Goal: Task Accomplishment & Management: Complete application form

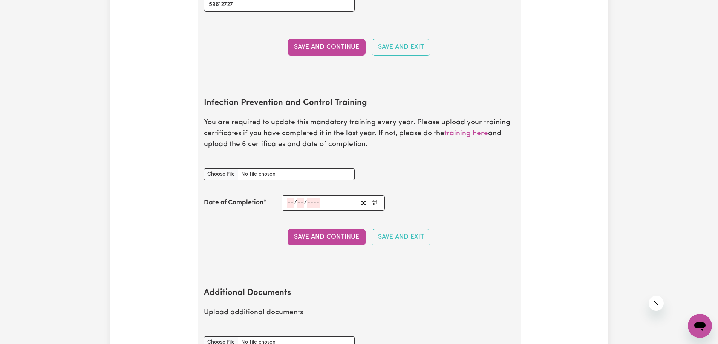
scroll to position [1110, 0]
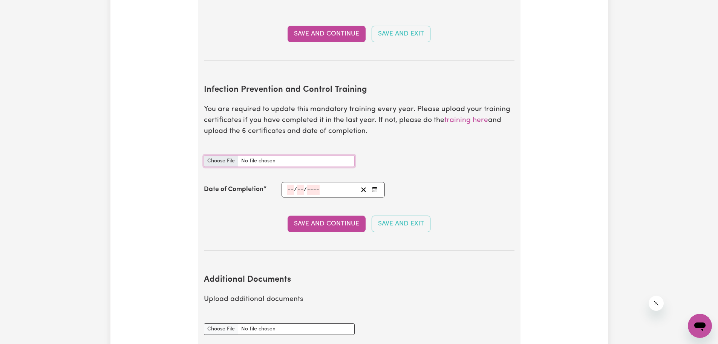
click at [224, 155] on input "Infection Prevention and Control Training document" at bounding box center [279, 161] width 151 height 12
type input "C:\fakepath\hand hygiene certificate.pdf"
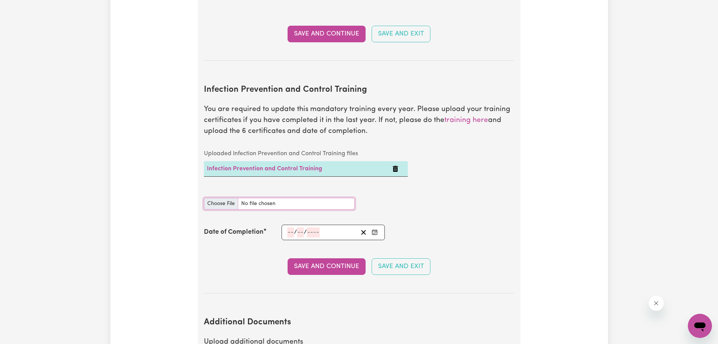
click at [220, 198] on input "Infection Prevention and Control Training document" at bounding box center [279, 204] width 151 height 12
type input "C:\fakepath\cleaning certificate.pdf"
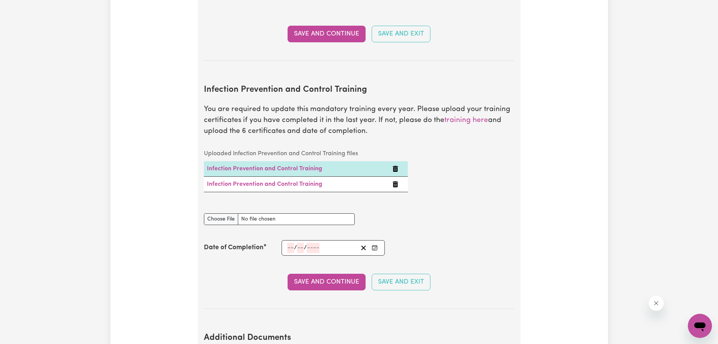
click at [393, 181] on icon "Delete Infection Prevention and Control Training" at bounding box center [396, 184] width 6 height 6
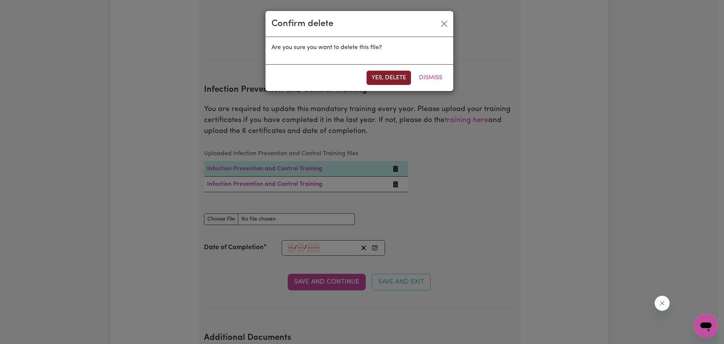
click at [387, 78] on button "Yes, delete" at bounding box center [389, 78] width 45 height 14
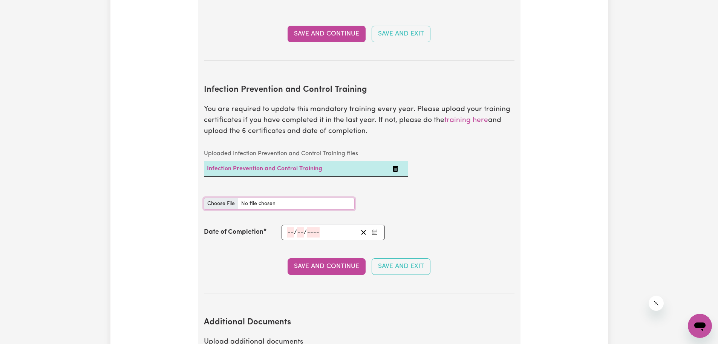
click at [225, 198] on input "Infection Prevention and Control Training document" at bounding box center [279, 204] width 151 height 12
type input "C:\fakepath\cleaning certificate.pdf"
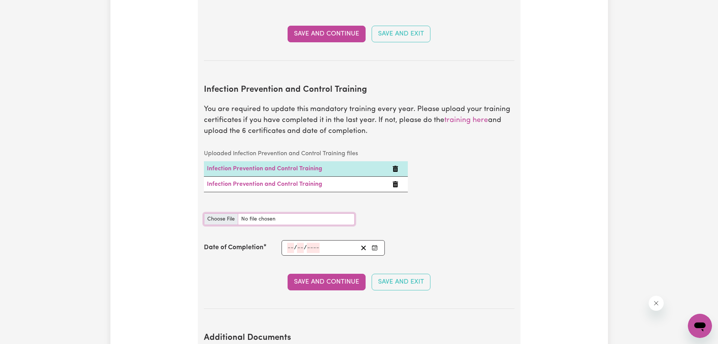
click at [221, 213] on input "Infection Prevention and Control Training document" at bounding box center [279, 219] width 151 height 12
type input "C:\fakepath\outbreak certificate.pdf"
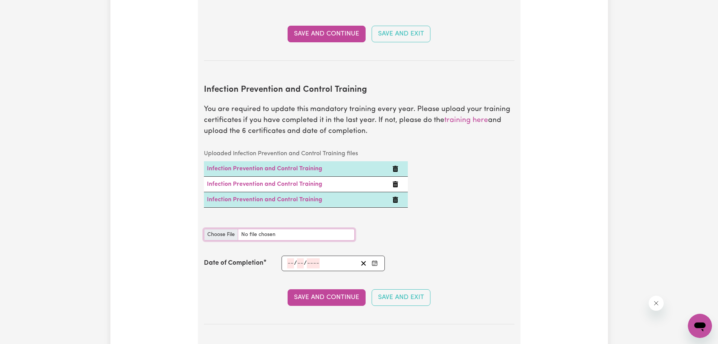
click at [213, 229] on input "Infection Prevention and Control Training document" at bounding box center [279, 235] width 151 height 12
type input "C:\fakepath\Chain of Infection.pdf"
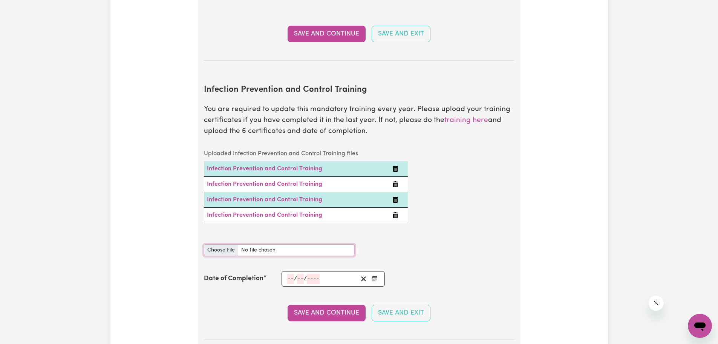
click at [216, 244] on input "Infection Prevention and Control Training document" at bounding box center [279, 250] width 151 height 12
type input "C:\fakepath\personal protection certificate.pdf"
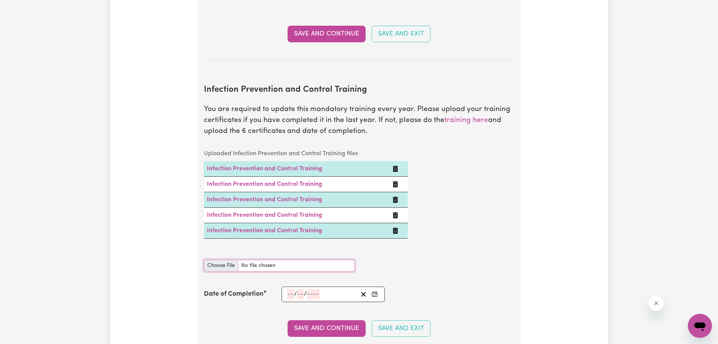
click at [225, 259] on input "Infection Prevention and Control Training document" at bounding box center [279, 265] width 151 height 12
type input "C:\fakepath\waste managment certificate.pdf"
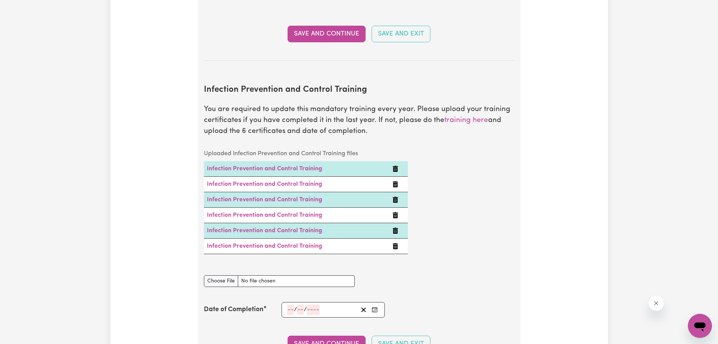
click at [288, 304] on input "number" at bounding box center [290, 309] width 7 height 10
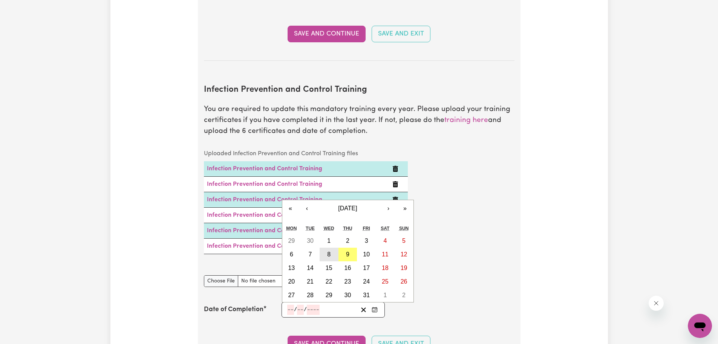
click at [325, 247] on button "8" at bounding box center [329, 254] width 19 height 14
type input "[DATE]"
type input "8"
type input "10"
type input "2025"
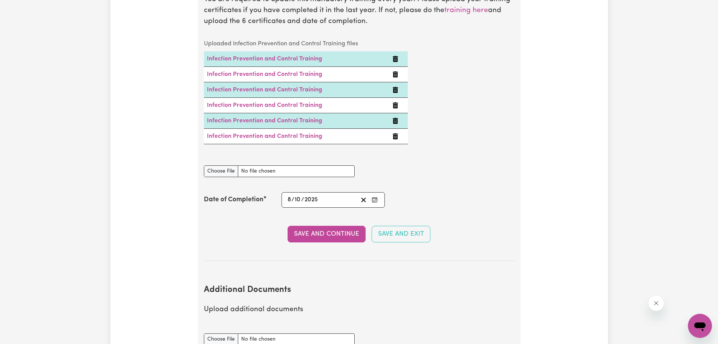
scroll to position [1223, 0]
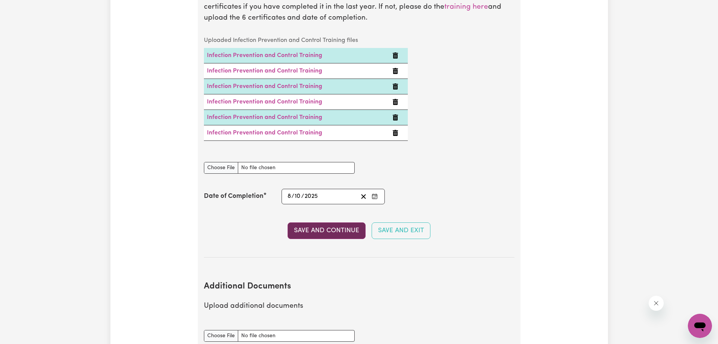
click at [330, 222] on button "Save and Continue" at bounding box center [327, 230] width 78 height 17
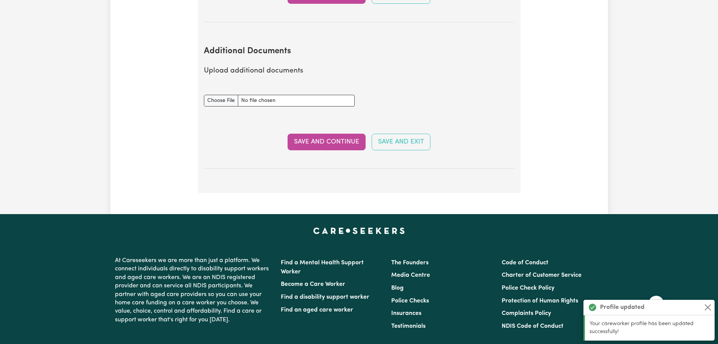
scroll to position [1482, 0]
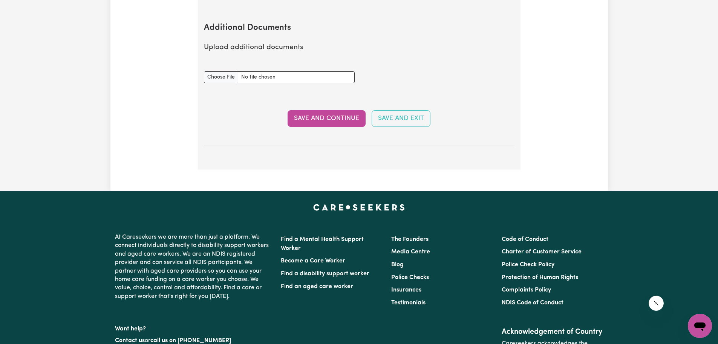
click at [341, 113] on button "Save and Continue" at bounding box center [327, 118] width 78 height 17
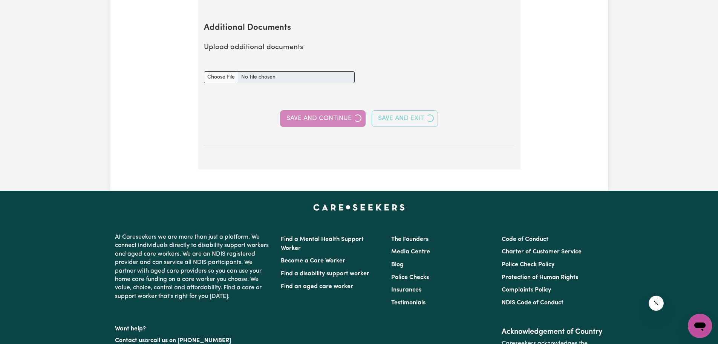
select select "Certificate III (Individual Support)"
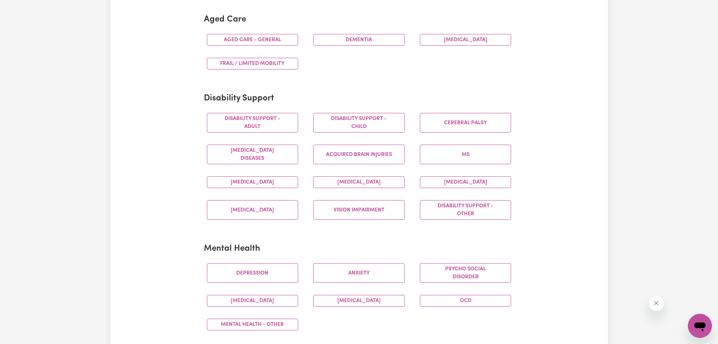
scroll to position [264, 0]
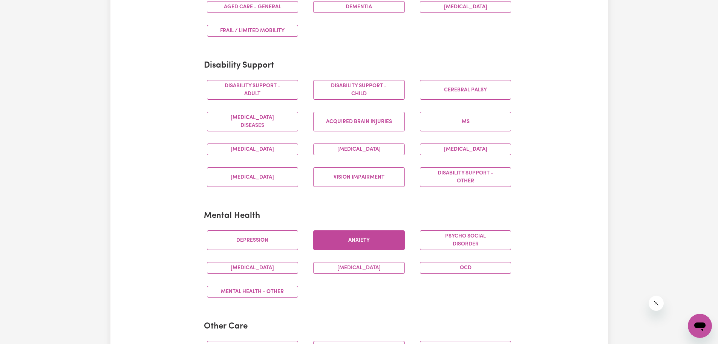
click at [338, 235] on button "Anxiety" at bounding box center [359, 240] width 92 height 20
click at [284, 295] on button "Mental Health - Other" at bounding box center [253, 292] width 92 height 12
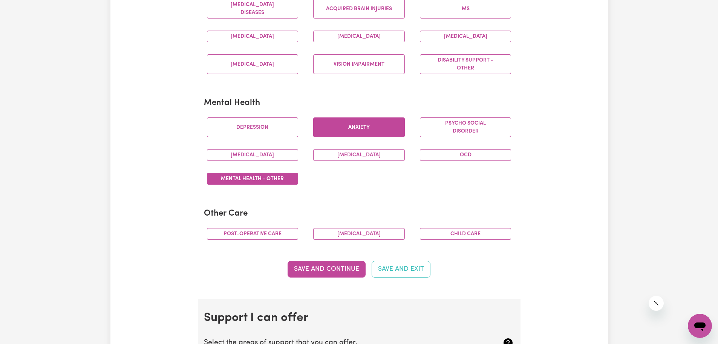
scroll to position [377, 0]
click at [341, 267] on button "Save and Continue" at bounding box center [327, 268] width 78 height 17
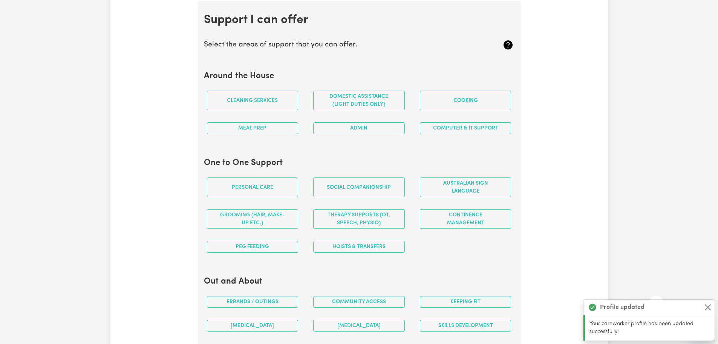
scroll to position [675, 0]
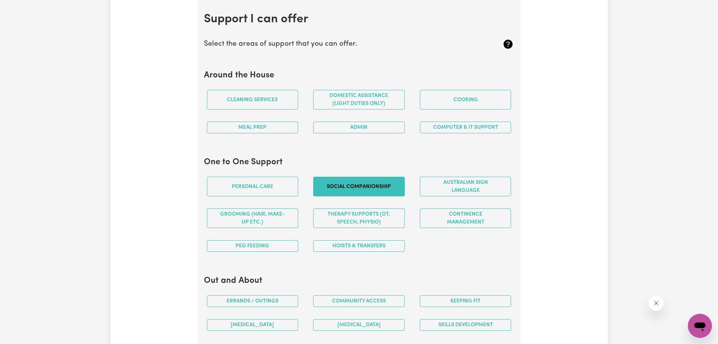
click at [361, 189] on button "Social companionship" at bounding box center [359, 187] width 92 height 20
click at [350, 301] on button "Community access" at bounding box center [359, 301] width 92 height 12
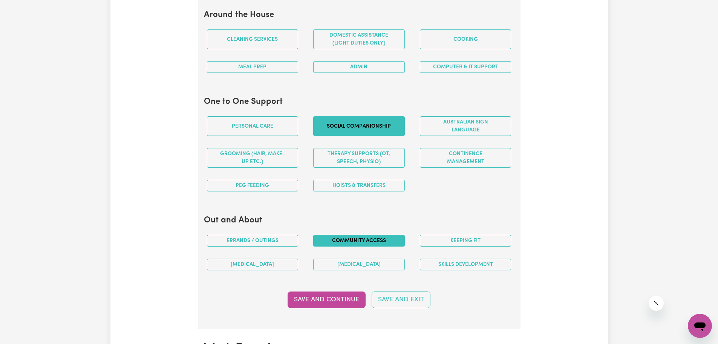
scroll to position [751, 0]
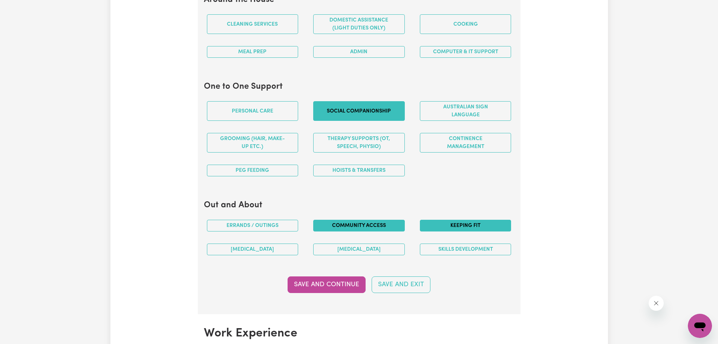
click at [463, 224] on button "Keeping fit" at bounding box center [466, 225] width 92 height 12
click at [259, 229] on button "Errands / Outings" at bounding box center [253, 225] width 92 height 12
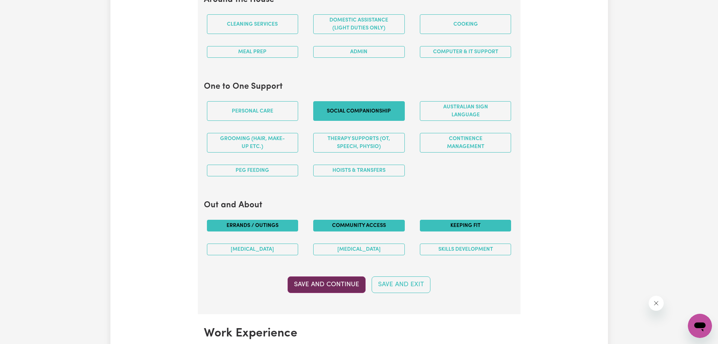
click at [314, 292] on button "Save and Continue" at bounding box center [327, 284] width 78 height 17
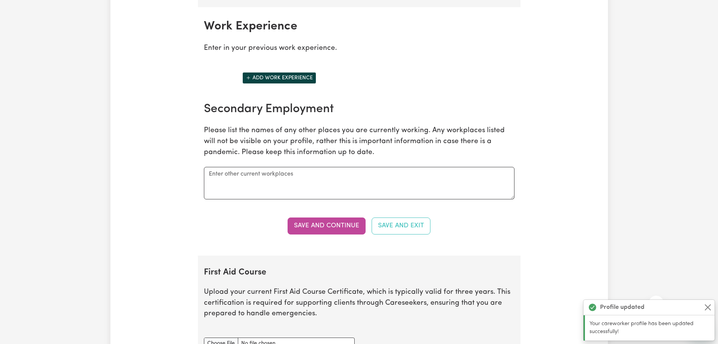
scroll to position [1064, 0]
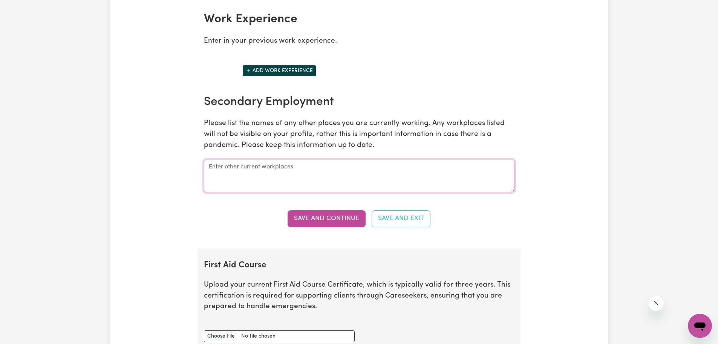
click at [229, 167] on textarea at bounding box center [359, 176] width 311 height 32
type textarea "Self employed managment consulatnt working from home."
click at [330, 215] on button "Save and Continue" at bounding box center [327, 218] width 78 height 17
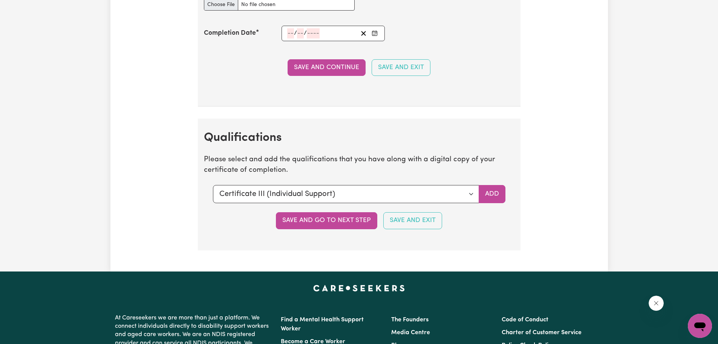
scroll to position [1614, 0]
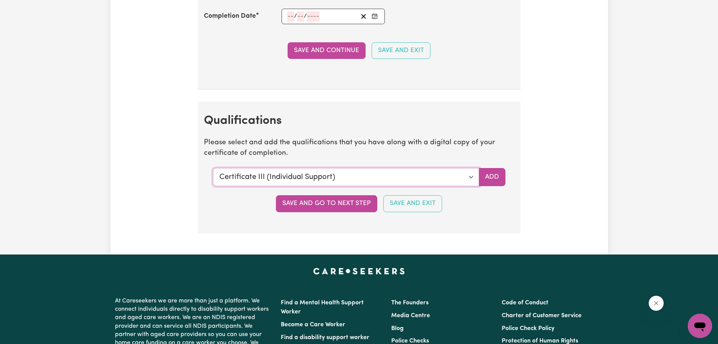
click at [472, 175] on select "Select a qualification to add... Certificate III (Individual Support) Certifica…" at bounding box center [346, 177] width 266 height 18
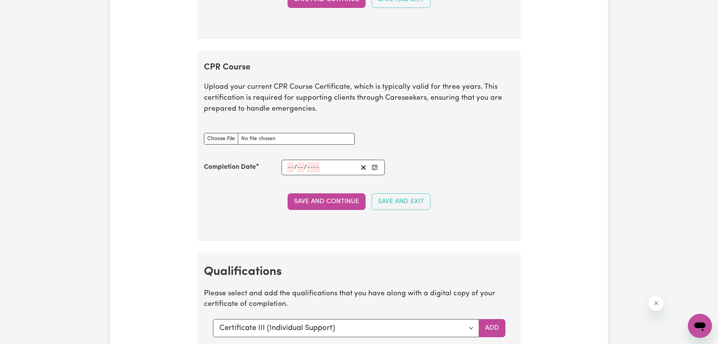
scroll to position [1652, 0]
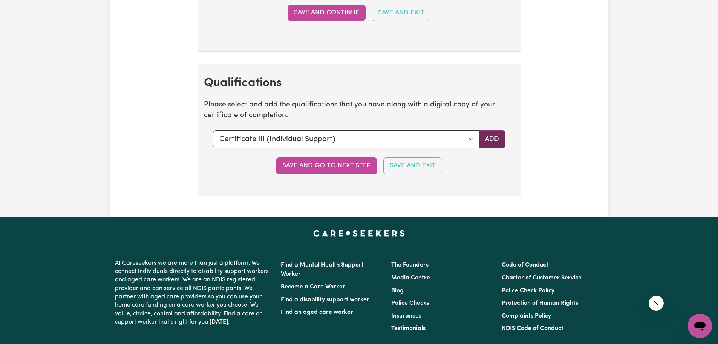
click at [485, 141] on button "Add" at bounding box center [492, 139] width 27 height 18
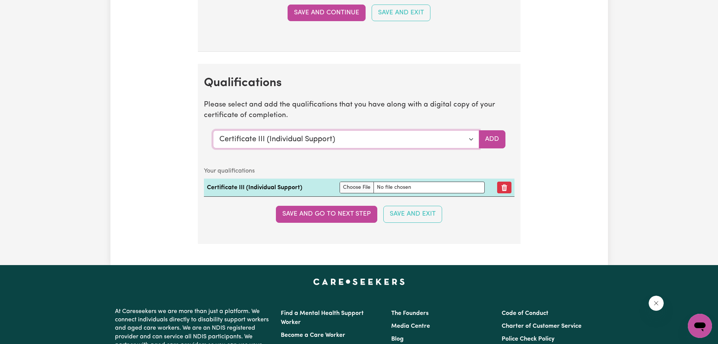
click at [471, 137] on select "Select a qualification to add... Certificate III (Individual Support) Certifica…" at bounding box center [346, 139] width 266 height 18
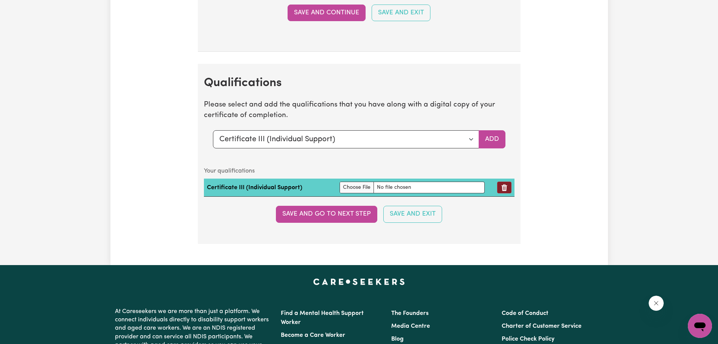
click at [502, 184] on icon "Remove qualification" at bounding box center [505, 188] width 8 height 8
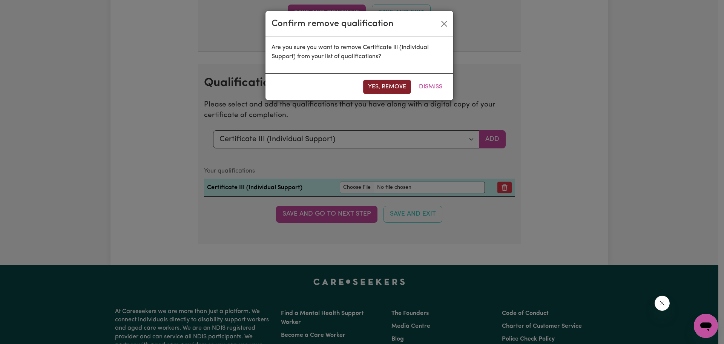
click at [381, 86] on button "Yes, remove" at bounding box center [387, 87] width 48 height 14
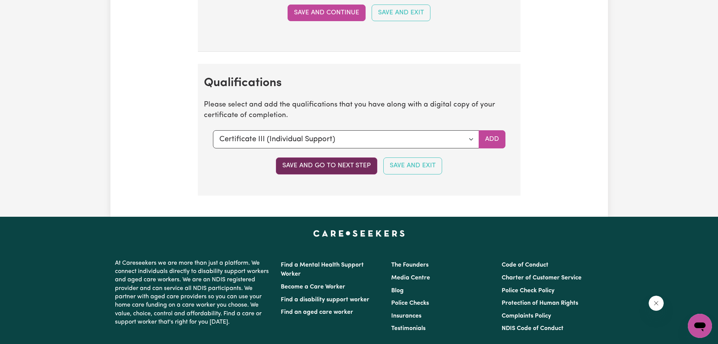
click at [330, 170] on button "Save and go to next step" at bounding box center [326, 165] width 101 height 17
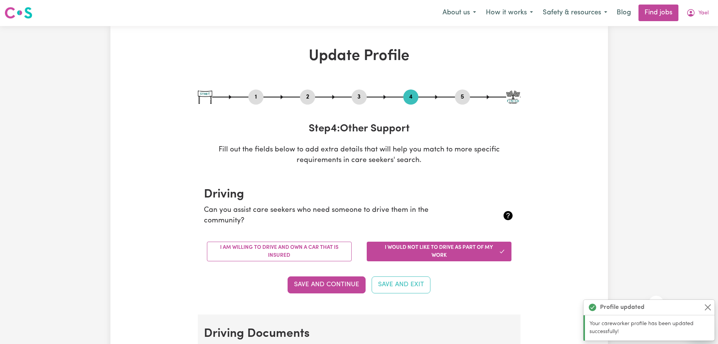
scroll to position [0, 0]
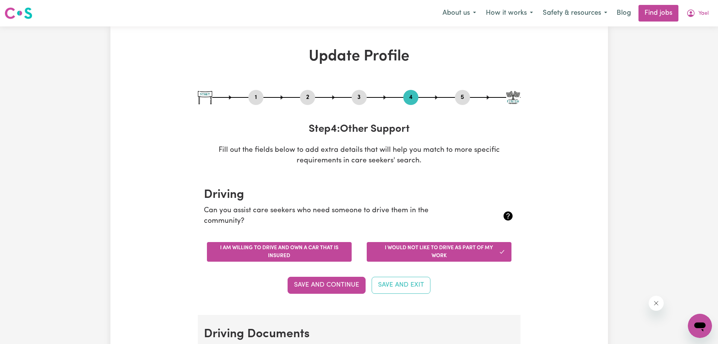
click at [258, 250] on button "I am willing to drive and own a car that is insured" at bounding box center [279, 252] width 145 height 20
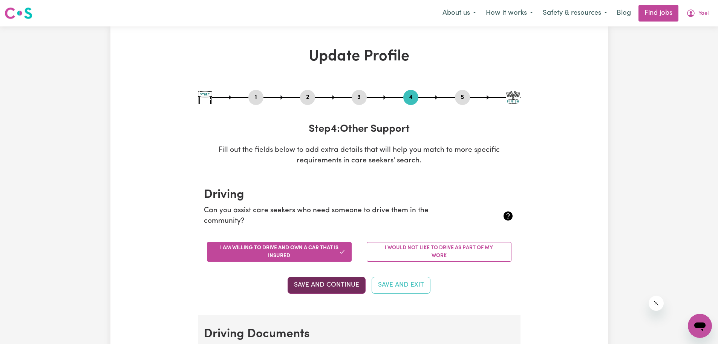
click at [325, 281] on button "Save and Continue" at bounding box center [327, 284] width 78 height 17
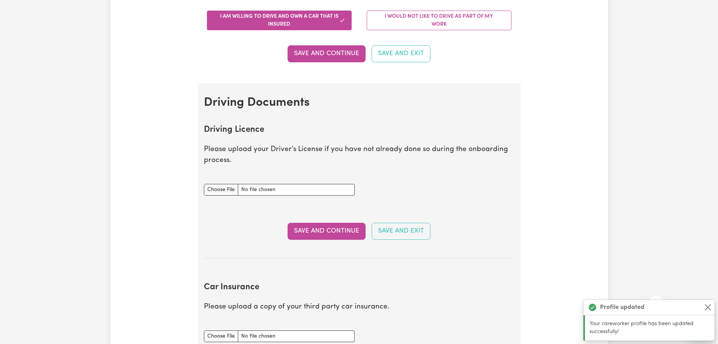
scroll to position [231, 0]
click at [225, 189] on input "Driving Licence document" at bounding box center [279, 190] width 151 height 12
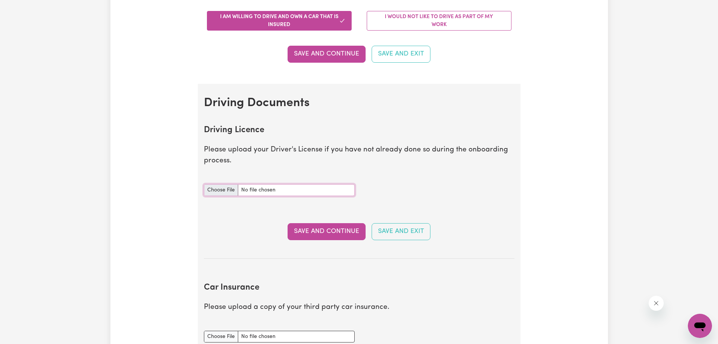
type input "C:\fakepath\20251007_194149.jpg"
click at [332, 232] on button "Save and Continue" at bounding box center [327, 231] width 78 height 17
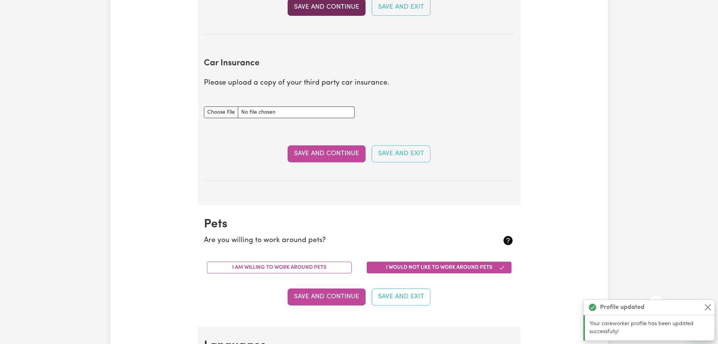
scroll to position [501, 0]
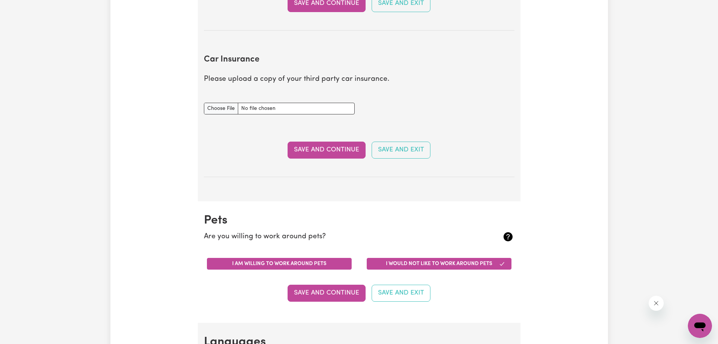
click at [262, 263] on button "I am willing to work around pets" at bounding box center [279, 264] width 145 height 12
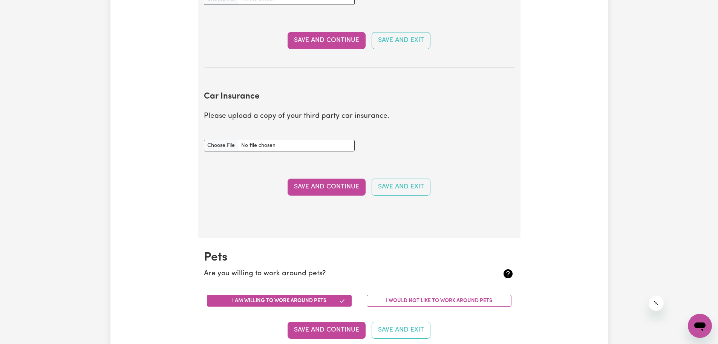
scroll to position [464, 0]
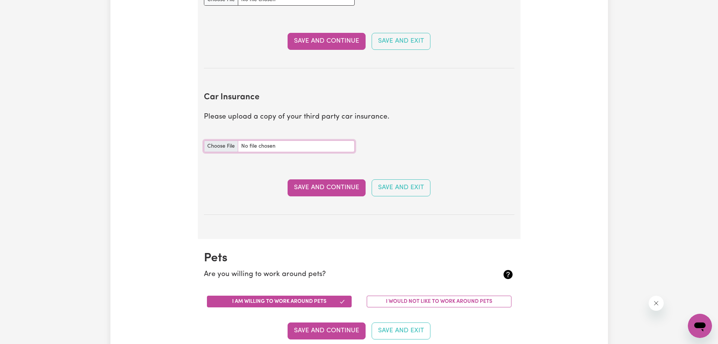
click at [227, 149] on input "Car Insurance document" at bounding box center [279, 146] width 151 height 12
type input "C:\fakepath\OA44913734_1_23.pdf"
click at [322, 190] on button "Save and Continue" at bounding box center [327, 187] width 78 height 17
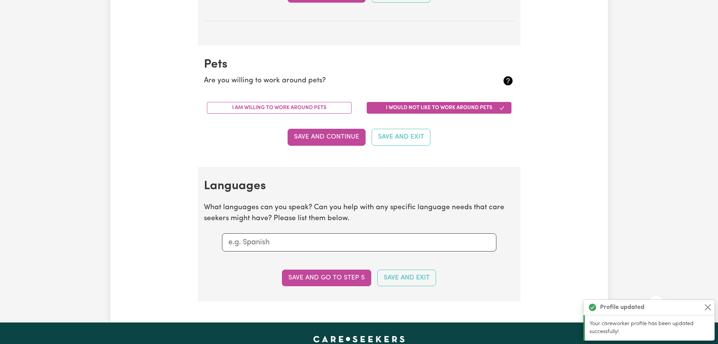
scroll to position [702, 0]
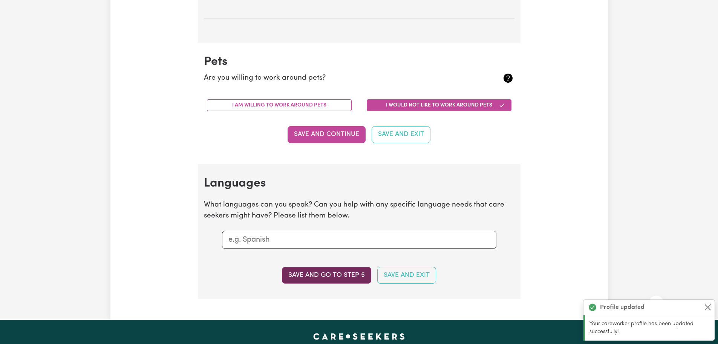
click at [319, 273] on button "Save and go to step 5" at bounding box center [326, 275] width 89 height 17
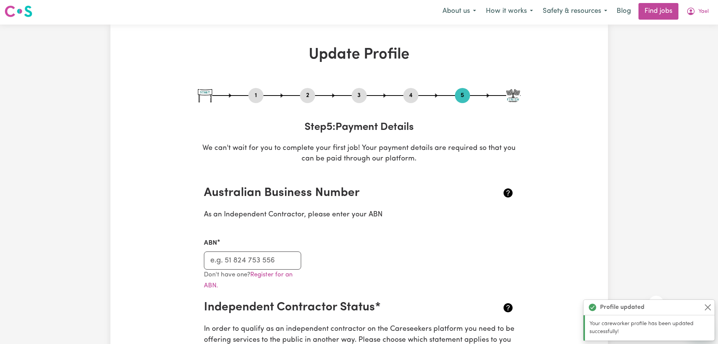
scroll to position [0, 0]
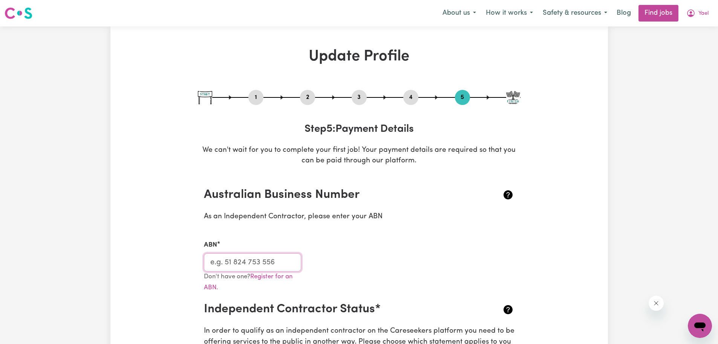
click at [239, 262] on input "ABN" at bounding box center [253, 262] width 98 height 18
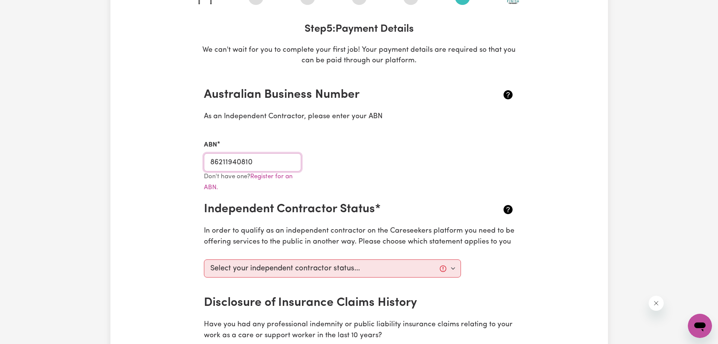
scroll to position [113, 0]
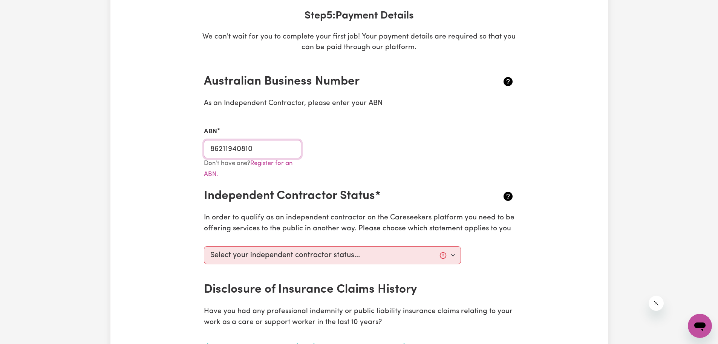
type input "86211940810"
click at [454, 255] on select "Select your independent contractor status... I am providing services through an…" at bounding box center [333, 255] width 258 height 18
click at [204, 246] on select "Select your independent contractor status... I am providing services through an…" at bounding box center [333, 255] width 258 height 18
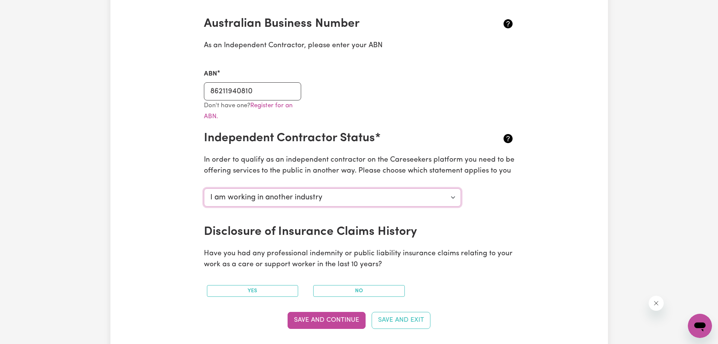
scroll to position [189, 0]
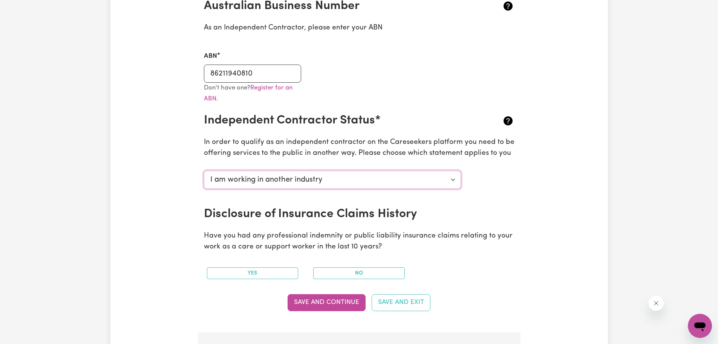
click at [452, 180] on select "Select your independent contractor status... I am providing services through an…" at bounding box center [333, 179] width 258 height 18
click at [204, 170] on select "Select your independent contractor status... I am providing services through an…" at bounding box center [333, 179] width 258 height 18
click at [452, 180] on select "Select your independent contractor status... I am providing services through an…" at bounding box center [333, 179] width 258 height 18
select select "I am working in another industry"
click at [204, 170] on select "Select your independent contractor status... I am providing services through an…" at bounding box center [333, 179] width 258 height 18
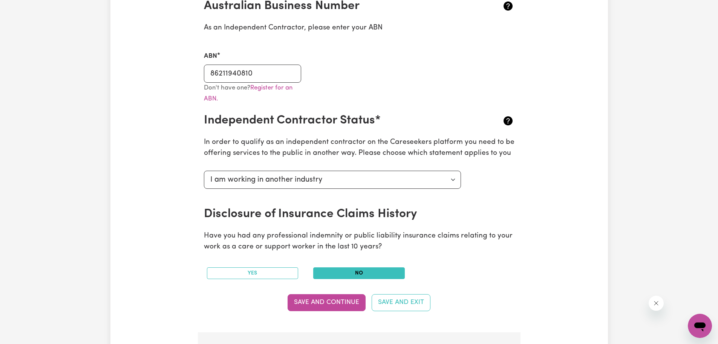
click at [364, 273] on button "No" at bounding box center [359, 273] width 92 height 12
click at [323, 304] on button "Save and Continue" at bounding box center [327, 302] width 78 height 17
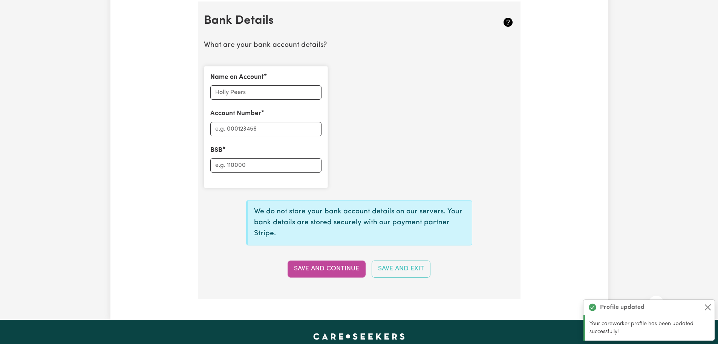
scroll to position [520, 0]
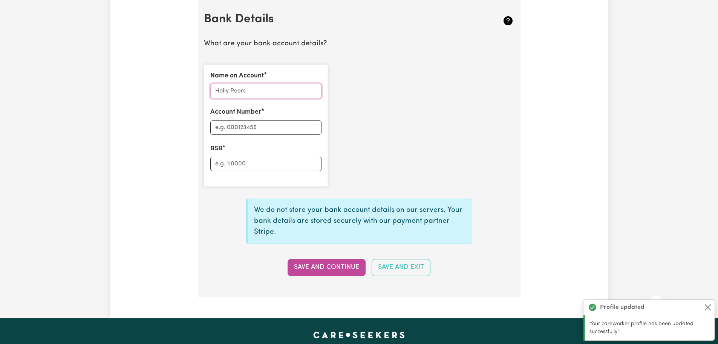
click at [250, 91] on input "Name on Account" at bounding box center [265, 91] width 111 height 14
type input "[PERSON_NAME]"
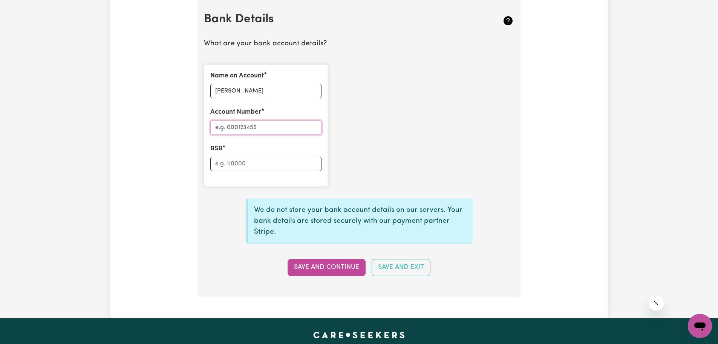
click at [239, 124] on input "Account Number" at bounding box center [265, 127] width 111 height 14
type input "10142524"
click at [234, 164] on input "BSB" at bounding box center [265, 164] width 111 height 14
type input "063303"
click at [339, 267] on button "Save and Continue" at bounding box center [327, 267] width 78 height 17
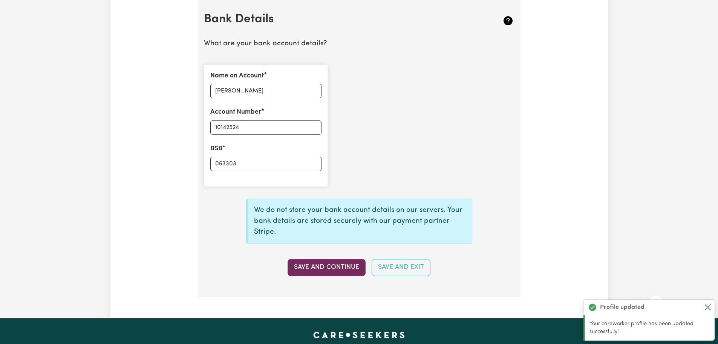
type input "****2524"
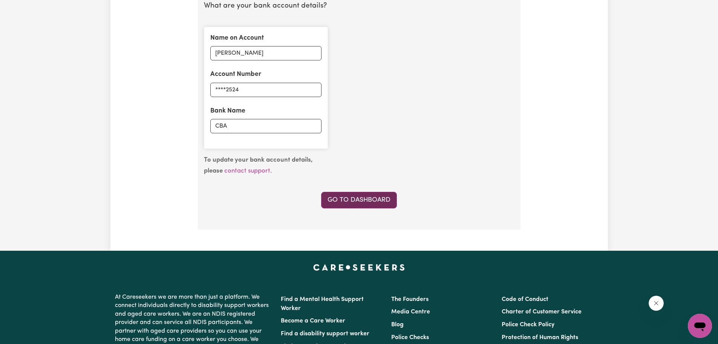
click at [362, 201] on link "Go to Dashboard" at bounding box center [359, 200] width 76 height 17
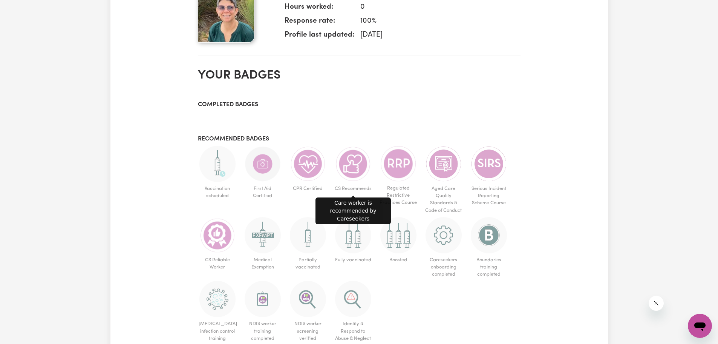
scroll to position [415, 0]
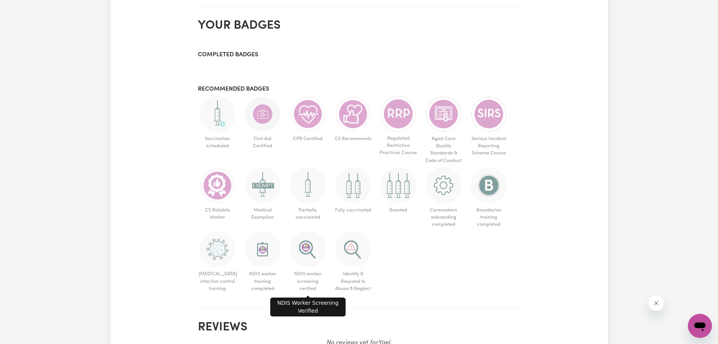
click at [309, 255] on img at bounding box center [308, 249] width 36 height 36
click at [311, 241] on img at bounding box center [308, 249] width 36 height 36
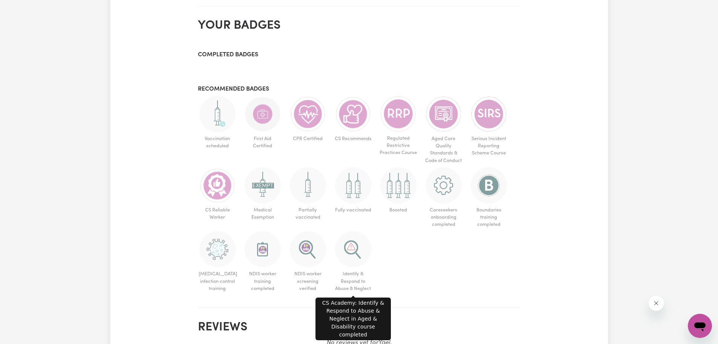
click at [361, 249] on img at bounding box center [353, 249] width 36 height 36
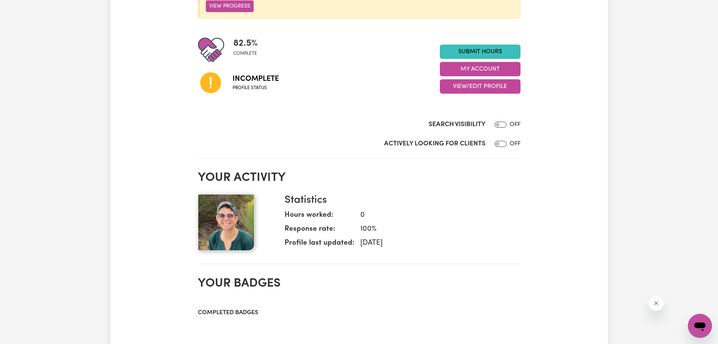
scroll to position [38, 0]
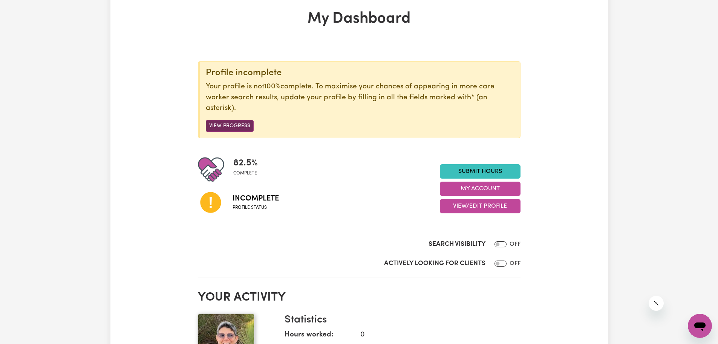
click at [232, 126] on button "View Progress" at bounding box center [230, 126] width 48 height 12
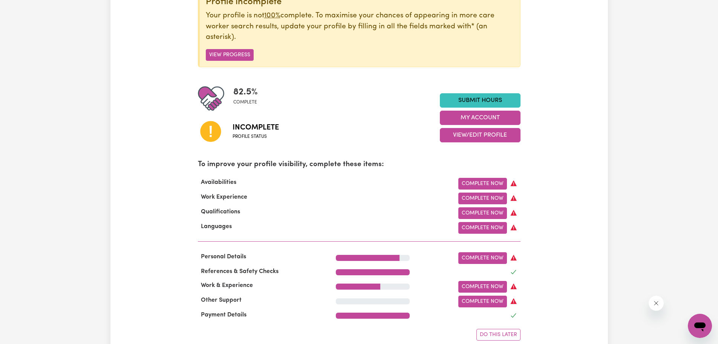
scroll to position [113, 0]
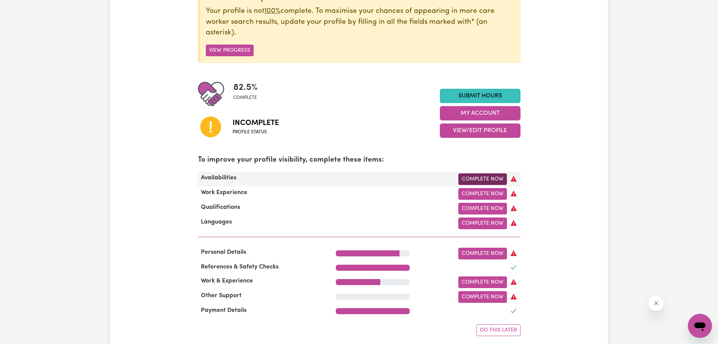
click at [484, 181] on link "Complete Now" at bounding box center [483, 179] width 49 height 12
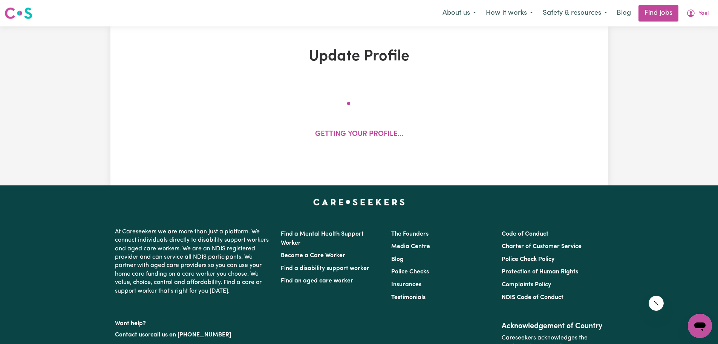
select select "[DEMOGRAPHIC_DATA] Citizen"
select select "Studying a healthcare related degree or qualification"
select select "70"
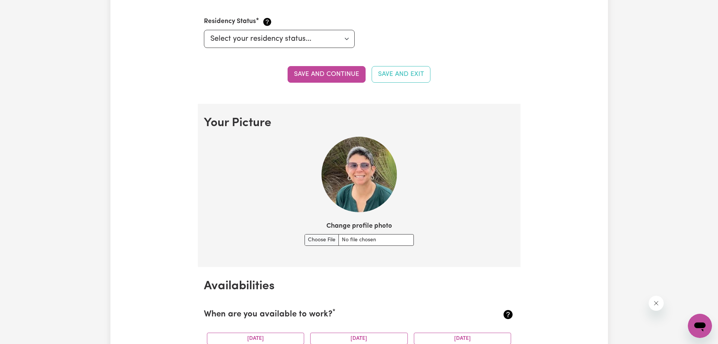
scroll to position [566, 0]
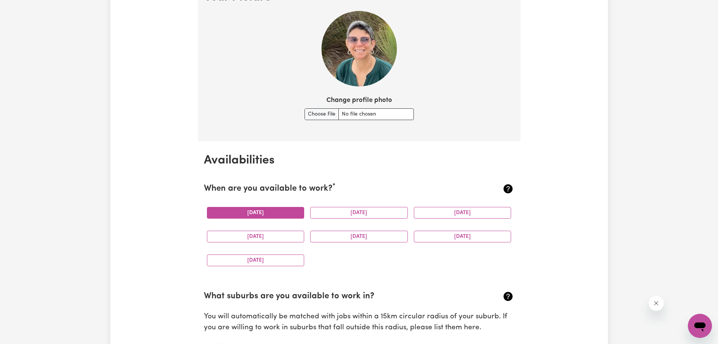
click at [266, 211] on button "[DATE]" at bounding box center [256, 213] width 98 height 12
click at [361, 210] on button "[DATE]" at bounding box center [359, 213] width 98 height 12
click at [454, 206] on div "[DATE]" at bounding box center [463, 213] width 104 height 24
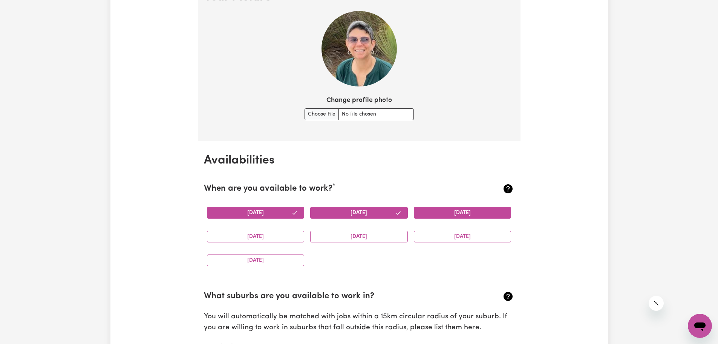
click at [451, 211] on button "[DATE]" at bounding box center [463, 213] width 98 height 12
click at [259, 238] on button "[DATE]" at bounding box center [256, 236] width 98 height 12
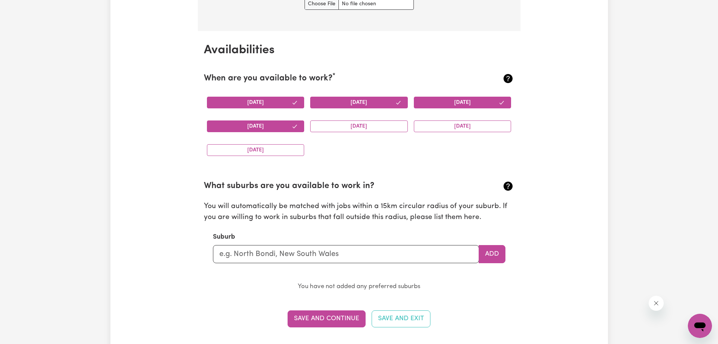
scroll to position [679, 0]
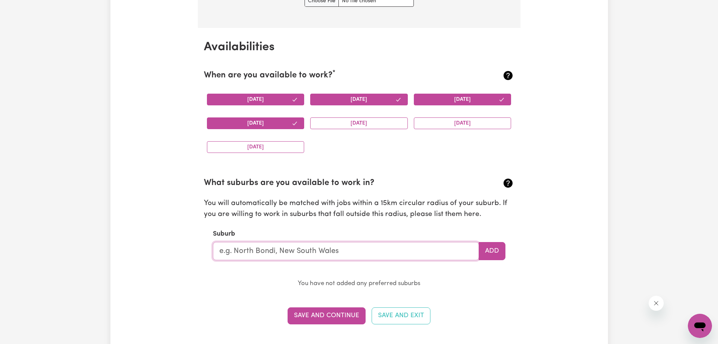
click at [347, 253] on input "text" at bounding box center [346, 251] width 266 height 18
type input "cau"
type input "[PERSON_NAME][GEOGRAPHIC_DATA], 3162"
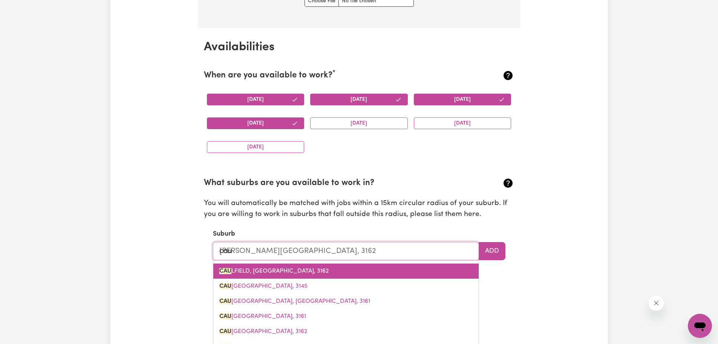
click at [285, 268] on span "CAU LFIELD, [GEOGRAPHIC_DATA], 3162" at bounding box center [273, 271] width 109 height 6
type input "[PERSON_NAME][GEOGRAPHIC_DATA], 3162"
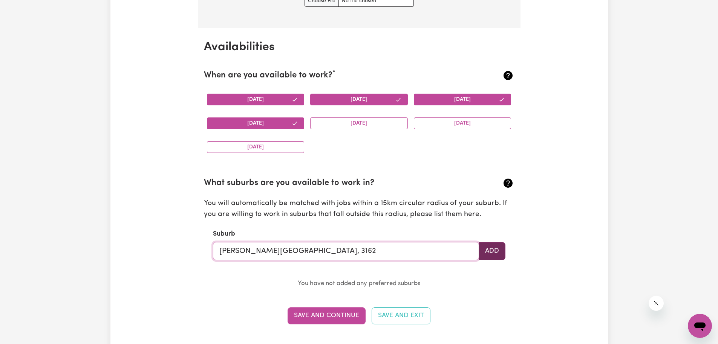
type input "[PERSON_NAME][GEOGRAPHIC_DATA], 3162"
click at [497, 251] on button "Add" at bounding box center [492, 251] width 27 height 18
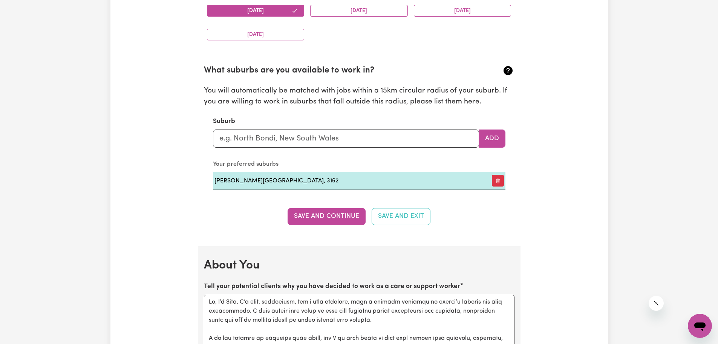
scroll to position [830, 0]
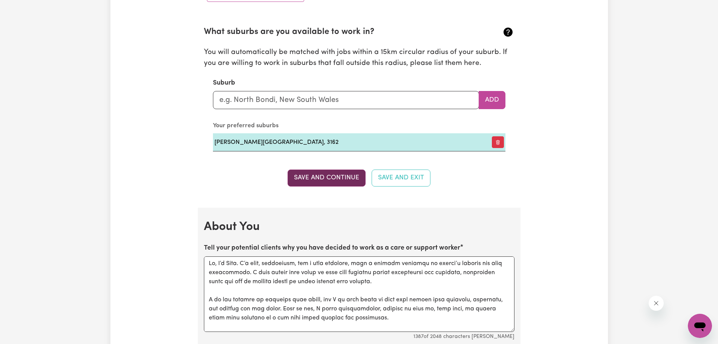
click at [337, 181] on button "Save and Continue" at bounding box center [327, 177] width 78 height 17
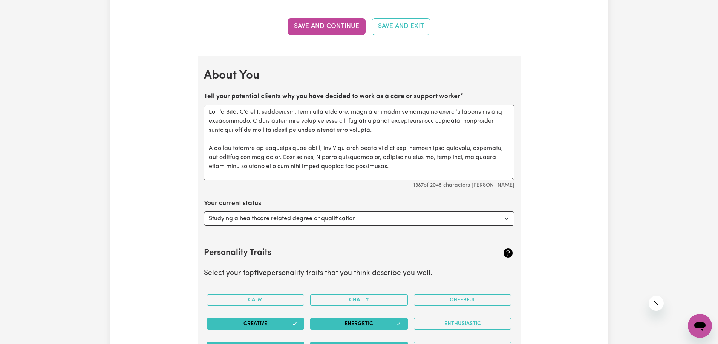
scroll to position [886, 0]
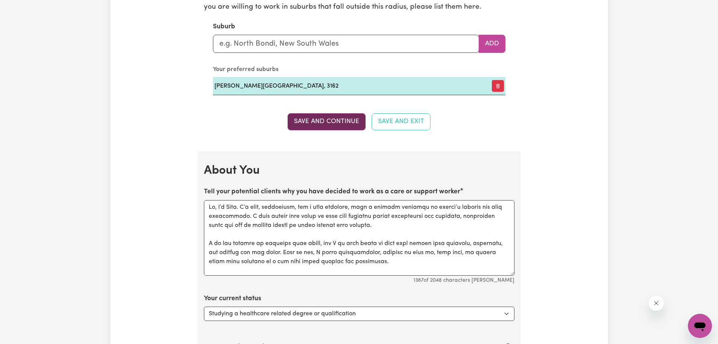
click at [333, 120] on button "Save and Continue" at bounding box center [327, 121] width 78 height 17
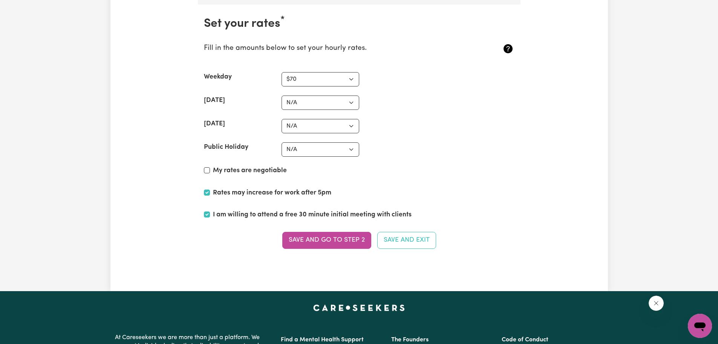
scroll to position [1753, 0]
click at [327, 239] on button "Save and go to Step 2" at bounding box center [326, 239] width 89 height 17
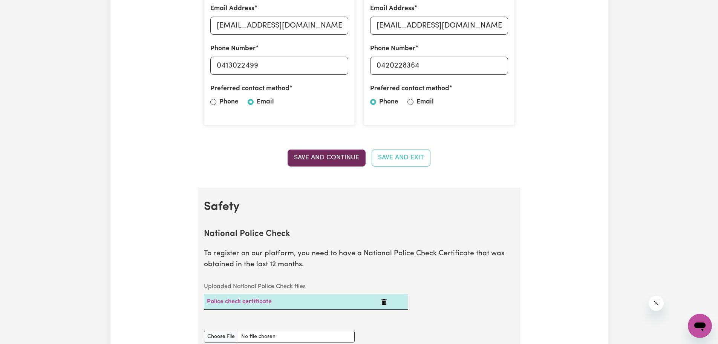
scroll to position [302, 0]
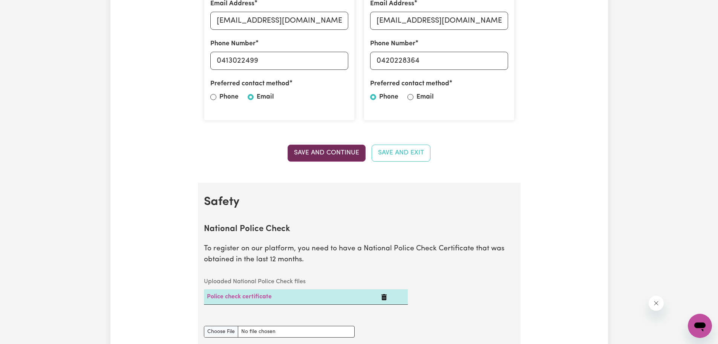
click at [330, 158] on button "Save and Continue" at bounding box center [327, 152] width 78 height 17
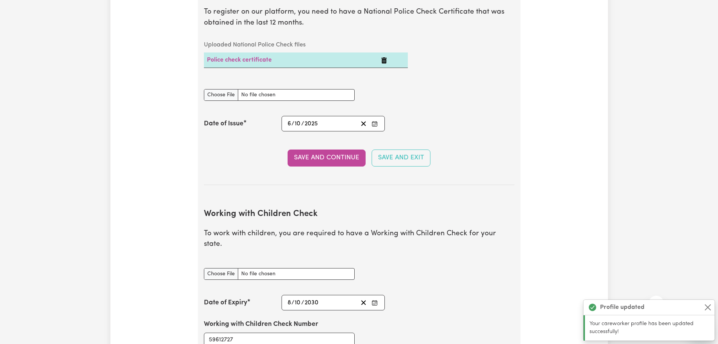
scroll to position [589, 0]
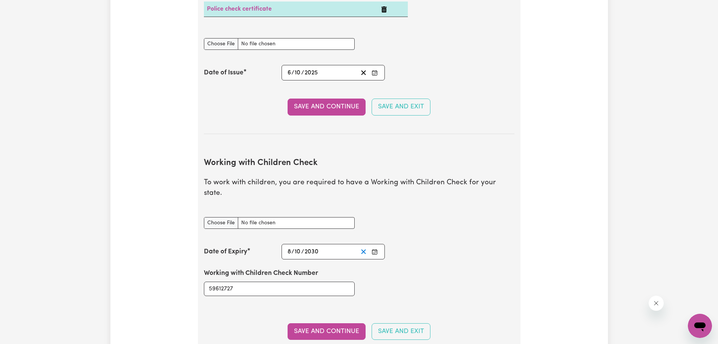
click at [362, 249] on line "Clear date" at bounding box center [364, 251] width 4 height 4
click at [243, 281] on input "59612727" at bounding box center [279, 288] width 151 height 14
type input "5"
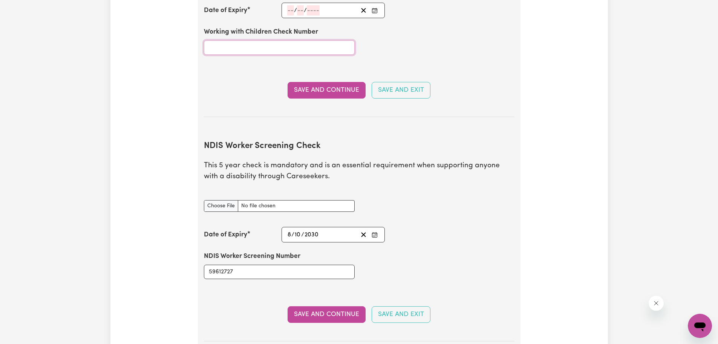
scroll to position [891, 0]
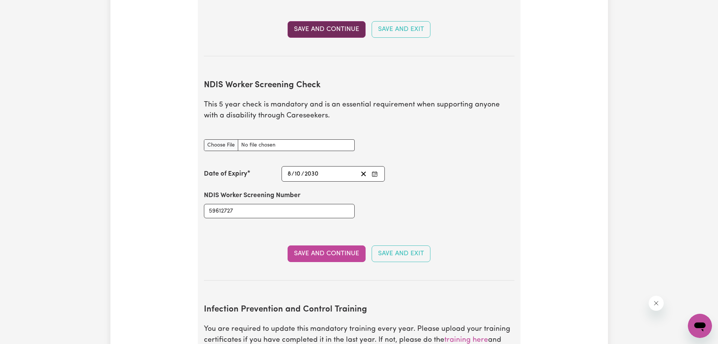
click at [335, 21] on button "Save and Continue" at bounding box center [327, 29] width 78 height 17
type input "[DATE]"
type input "8"
type input "10"
type input "2030"
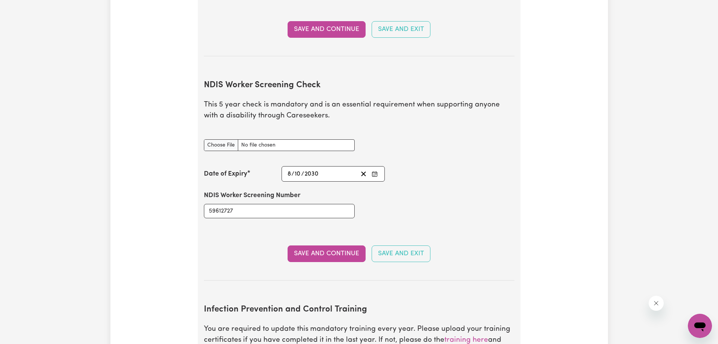
type input "59612727"
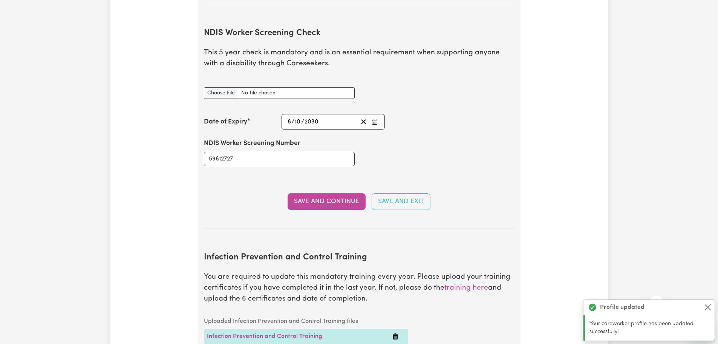
scroll to position [948, 0]
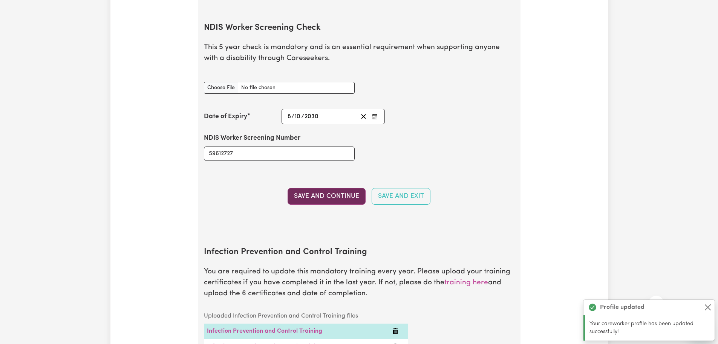
click at [336, 188] on button "Save and Continue" at bounding box center [327, 196] width 78 height 17
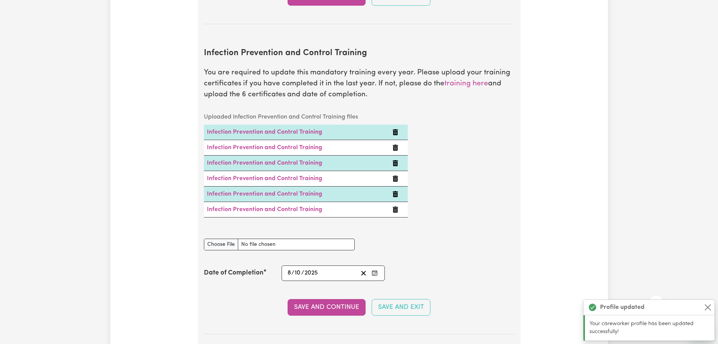
scroll to position [1172, 0]
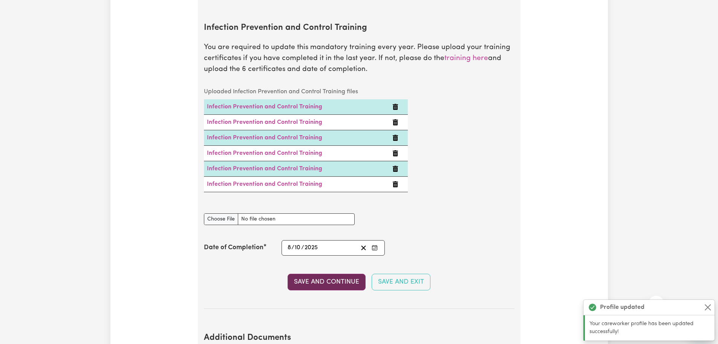
click at [312, 273] on button "Save and Continue" at bounding box center [327, 281] width 78 height 17
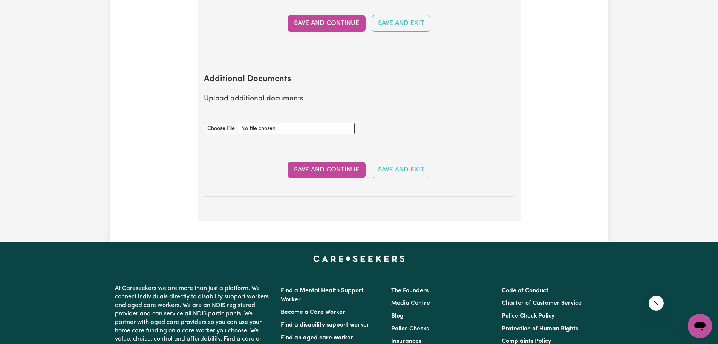
scroll to position [1406, 0]
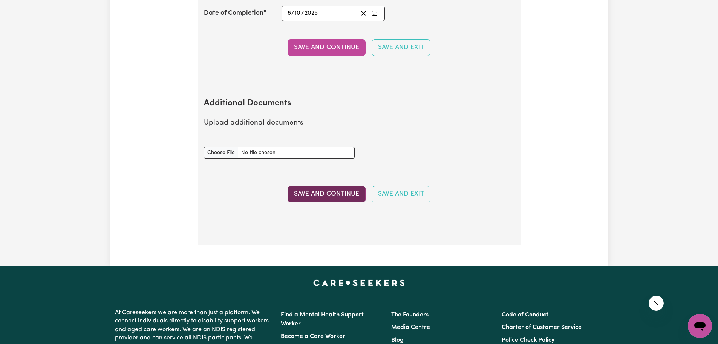
click at [352, 186] on button "Save and Continue" at bounding box center [327, 194] width 78 height 17
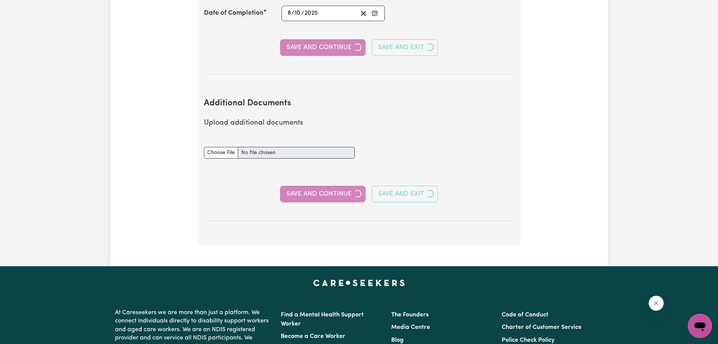
select select "Certificate III (Individual Support)"
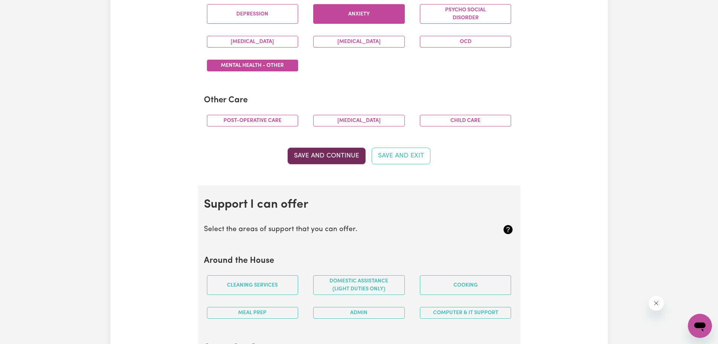
scroll to position [490, 0]
click at [341, 157] on button "Save and Continue" at bounding box center [327, 155] width 78 height 17
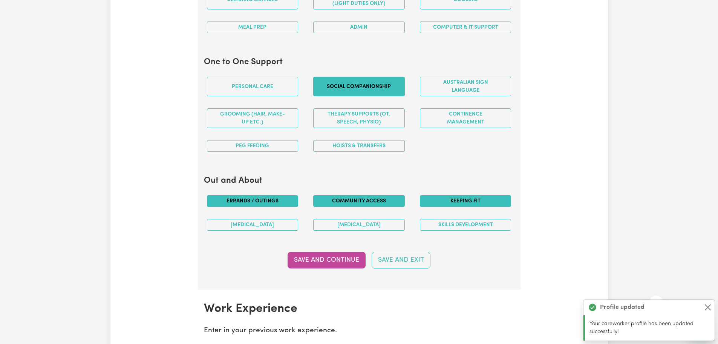
scroll to position [788, 0]
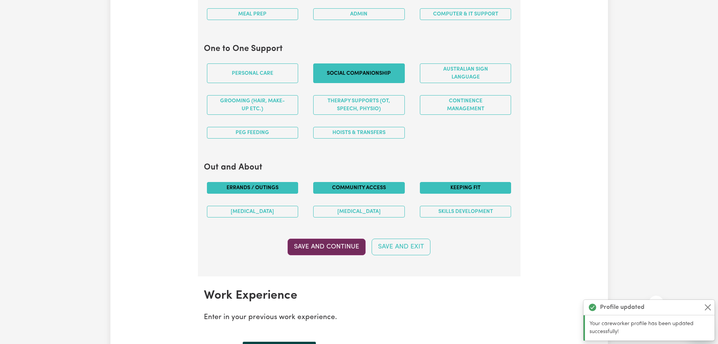
click at [312, 243] on button "Save and Continue" at bounding box center [327, 246] width 78 height 17
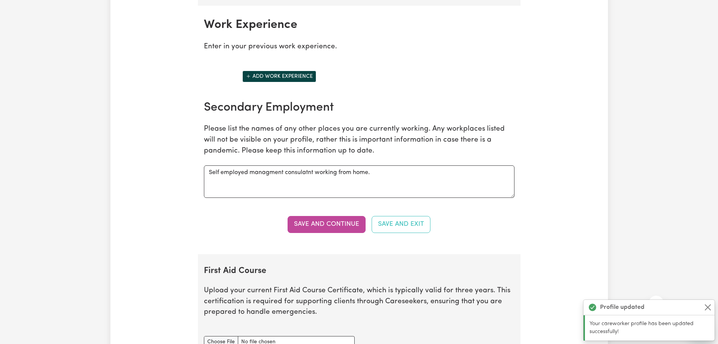
scroll to position [1064, 0]
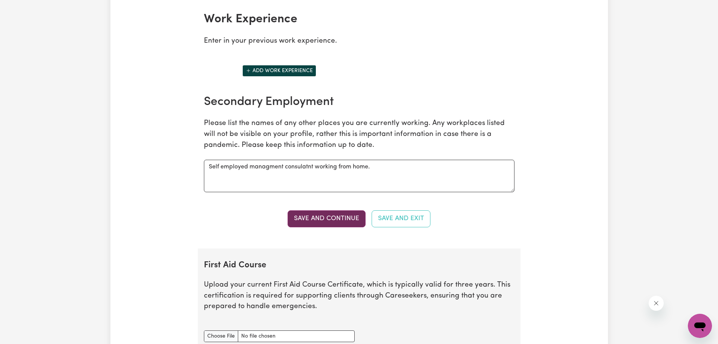
click at [324, 221] on button "Save and Continue" at bounding box center [327, 218] width 78 height 17
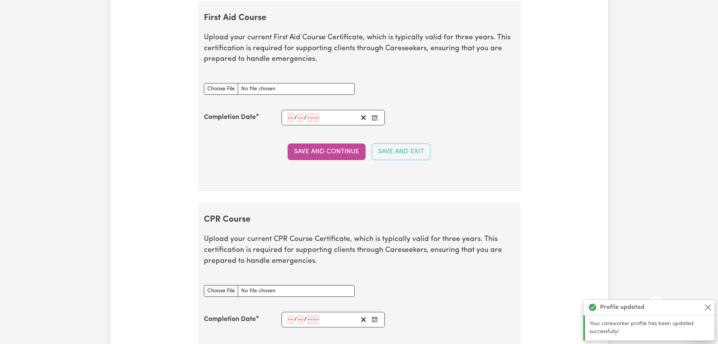
scroll to position [1312, 0]
click at [321, 151] on button "Save and Continue" at bounding box center [327, 150] width 78 height 17
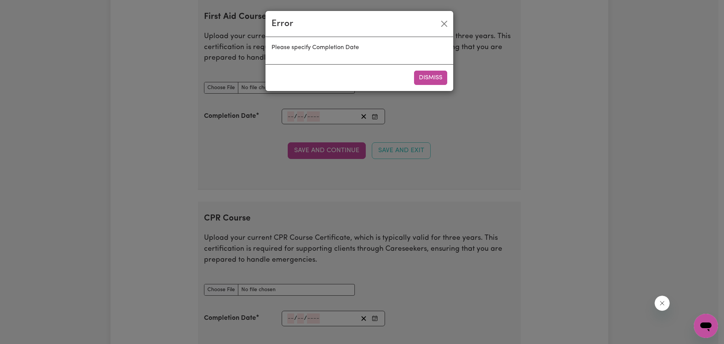
click at [436, 77] on button "Dismiss" at bounding box center [430, 78] width 33 height 14
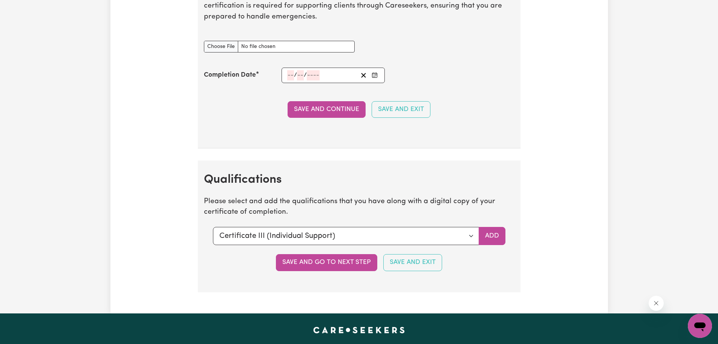
scroll to position [1576, 0]
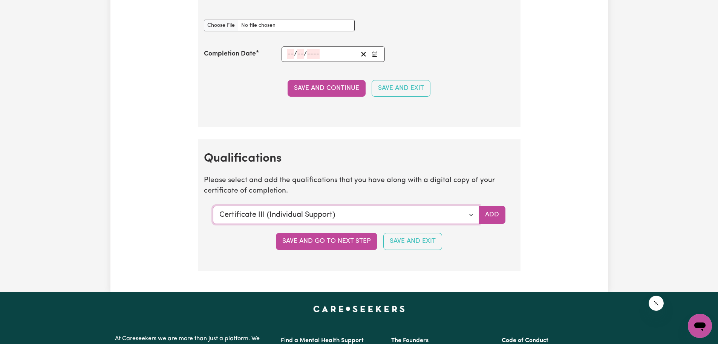
click at [470, 213] on select "Select a qualification to add... Certificate III (Individual Support) Certifica…" at bounding box center [346, 215] width 266 height 18
